Goal: Information Seeking & Learning: Learn about a topic

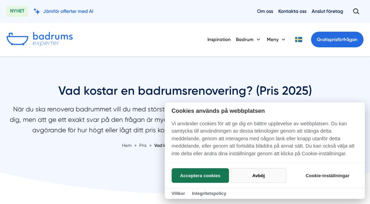
click at [254, 173] on button "Avböj" at bounding box center [258, 175] width 55 height 15
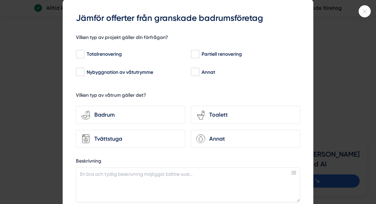
scroll to position [17, 0]
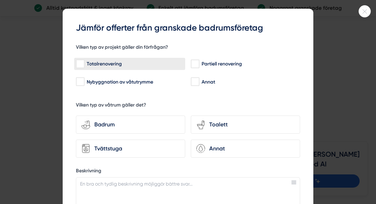
click at [76, 62] on input "Totalrenovering" at bounding box center [80, 64] width 8 height 7
checkbox input "true"
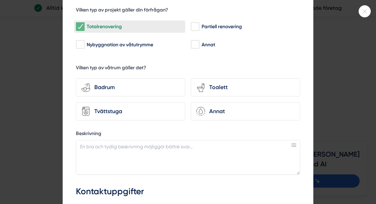
scroll to position [54, 0]
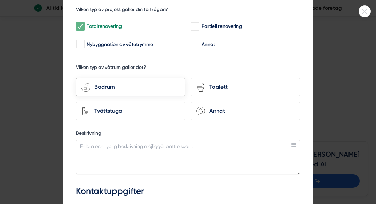
click at [95, 86] on div "Badrum" at bounding box center [134, 86] width 89 height 9
click at [0, 0] on input "bathroom-tub-towel Badrum" at bounding box center [0, 0] width 0 height 0
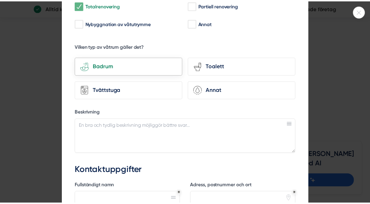
scroll to position [0, 0]
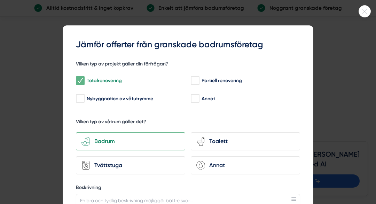
click at [329, 64] on div at bounding box center [188, 102] width 376 height 204
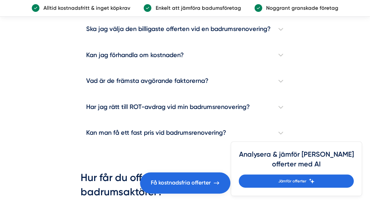
scroll to position [1981, 0]
click at [282, 94] on h4 "Vad är de främsta avgörande faktorerna?" at bounding box center [185, 81] width 209 height 26
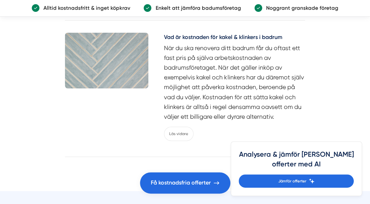
scroll to position [3248, 0]
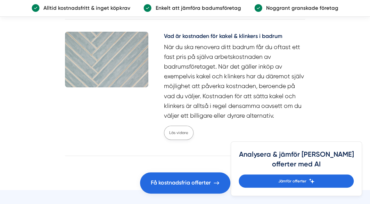
click at [175, 139] on link "Läs vidare" at bounding box center [179, 133] width 30 height 14
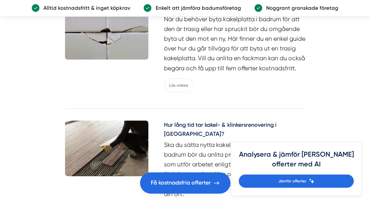
scroll to position [1359, 0]
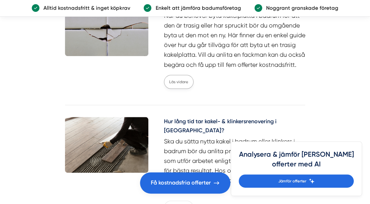
click at [172, 84] on link "Läs vidare" at bounding box center [179, 82] width 30 height 14
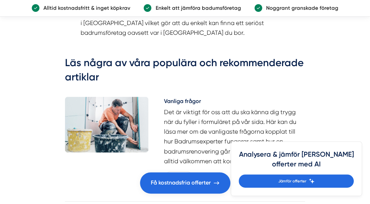
scroll to position [1199, 0]
